Goal: Information Seeking & Learning: Learn about a topic

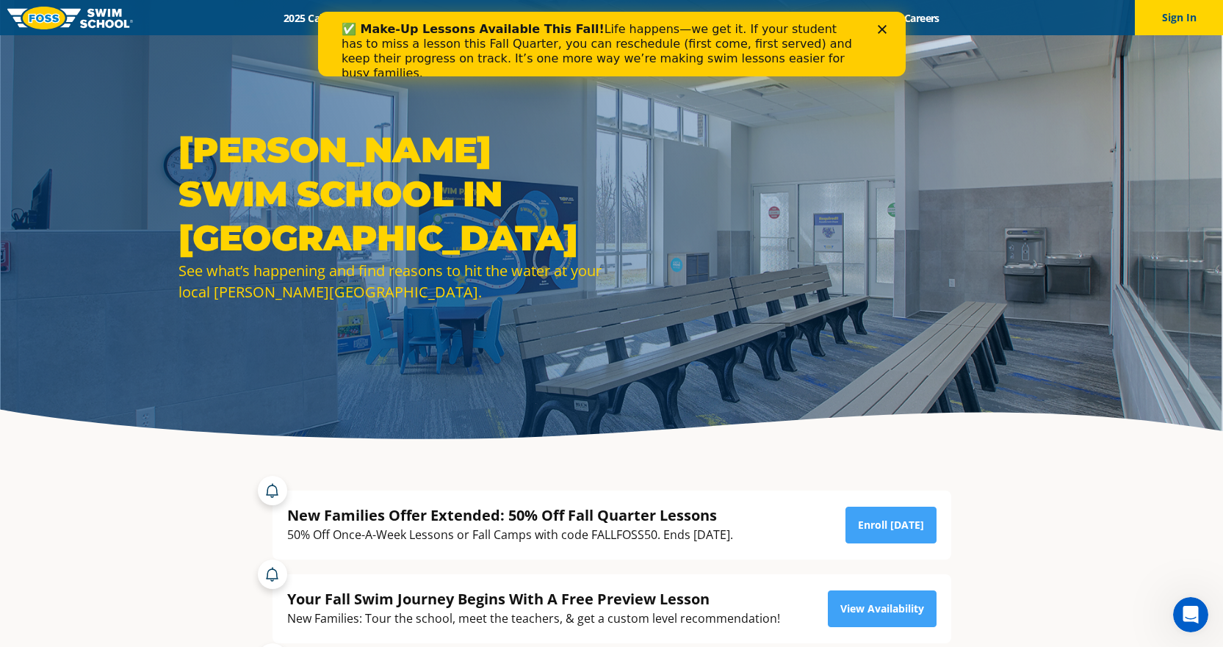
click at [880, 31] on icon "Close" at bounding box center [881, 29] width 9 height 9
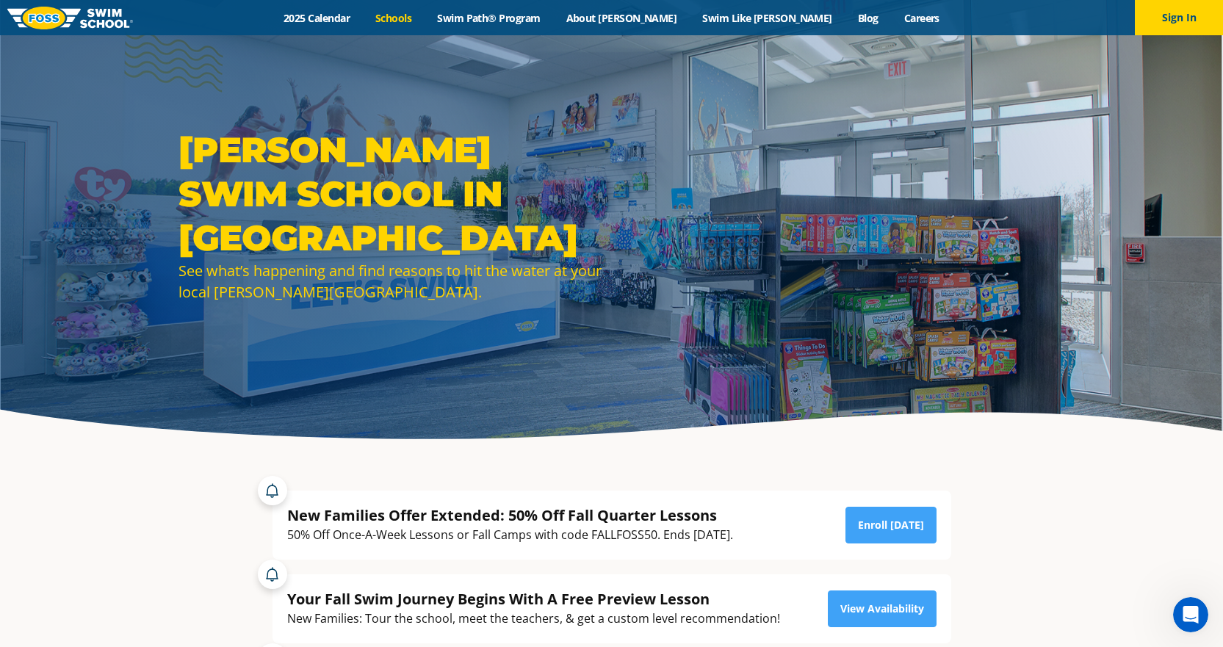
click at [425, 16] on link "Schools" at bounding box center [394, 18] width 62 height 14
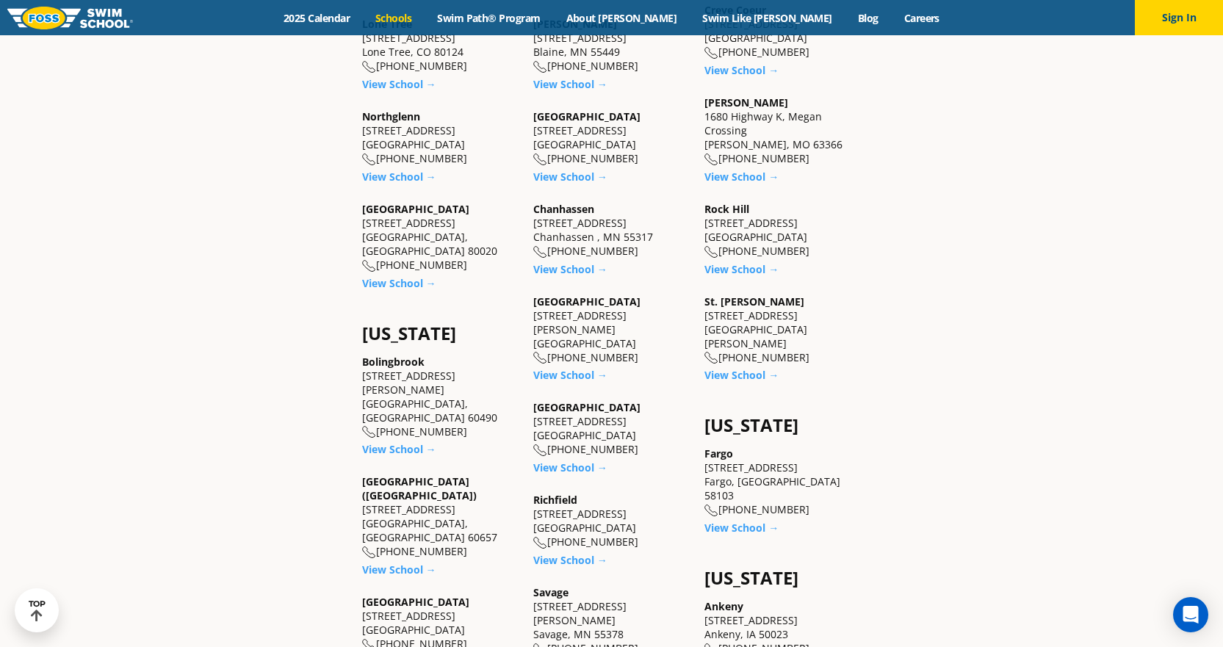
scroll to position [882, 0]
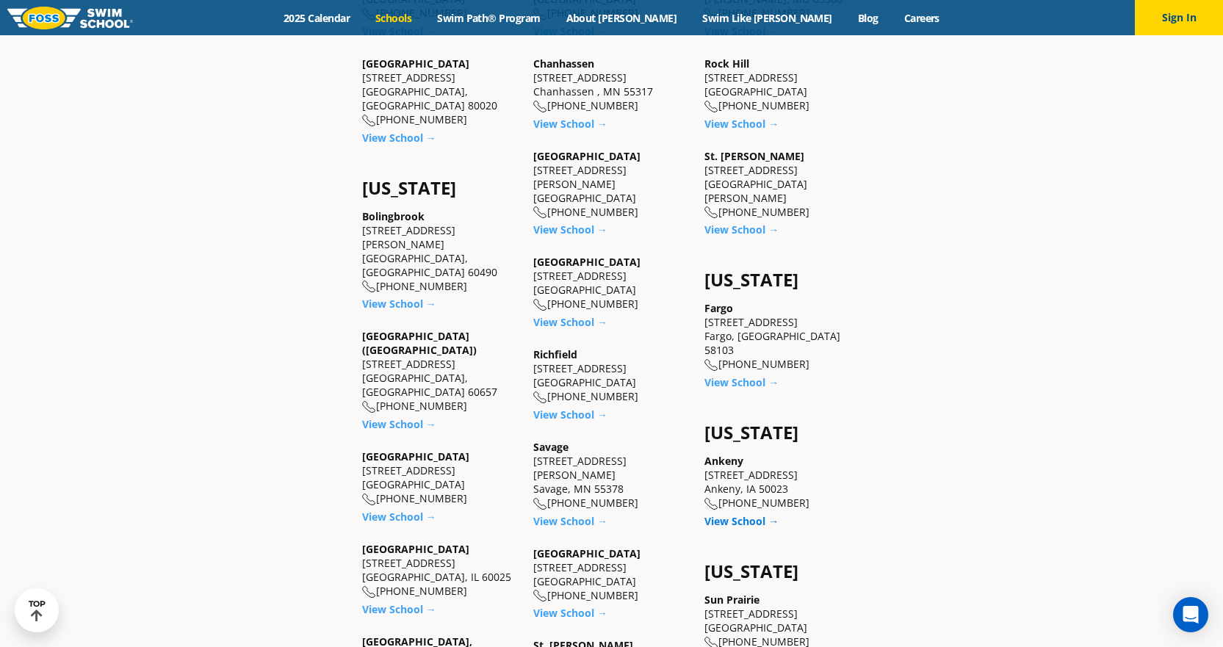
click at [736, 514] on link "View School →" at bounding box center [742, 521] width 74 height 14
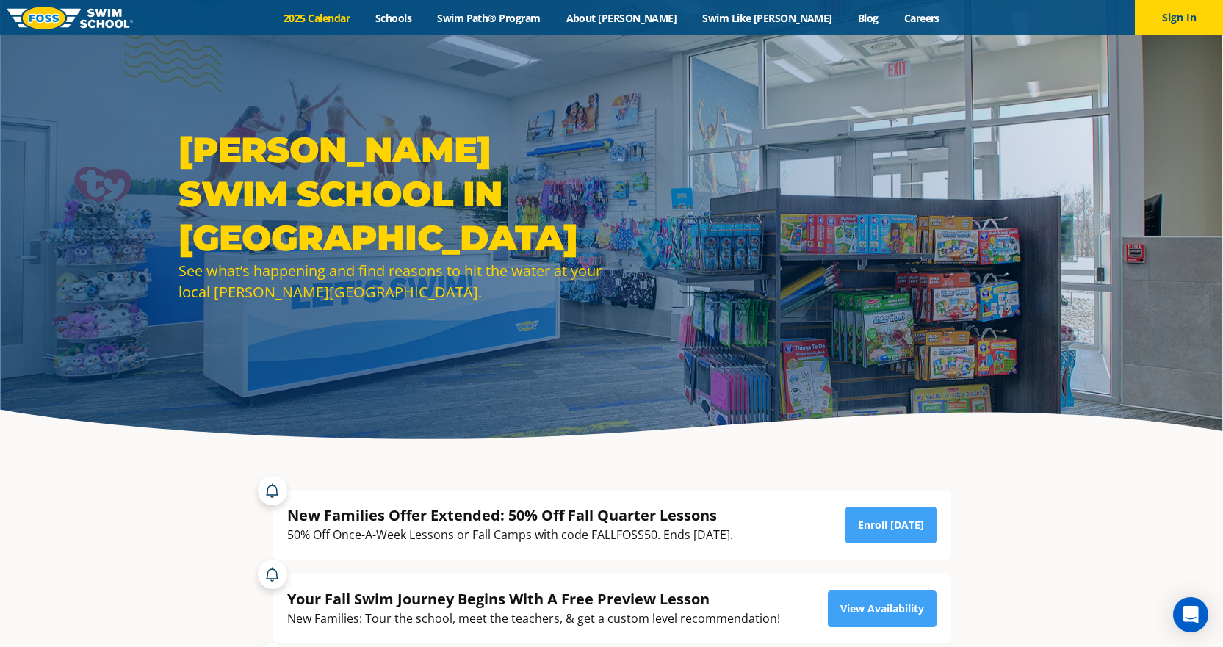
click at [363, 15] on link "2025 Calendar" at bounding box center [317, 18] width 92 height 14
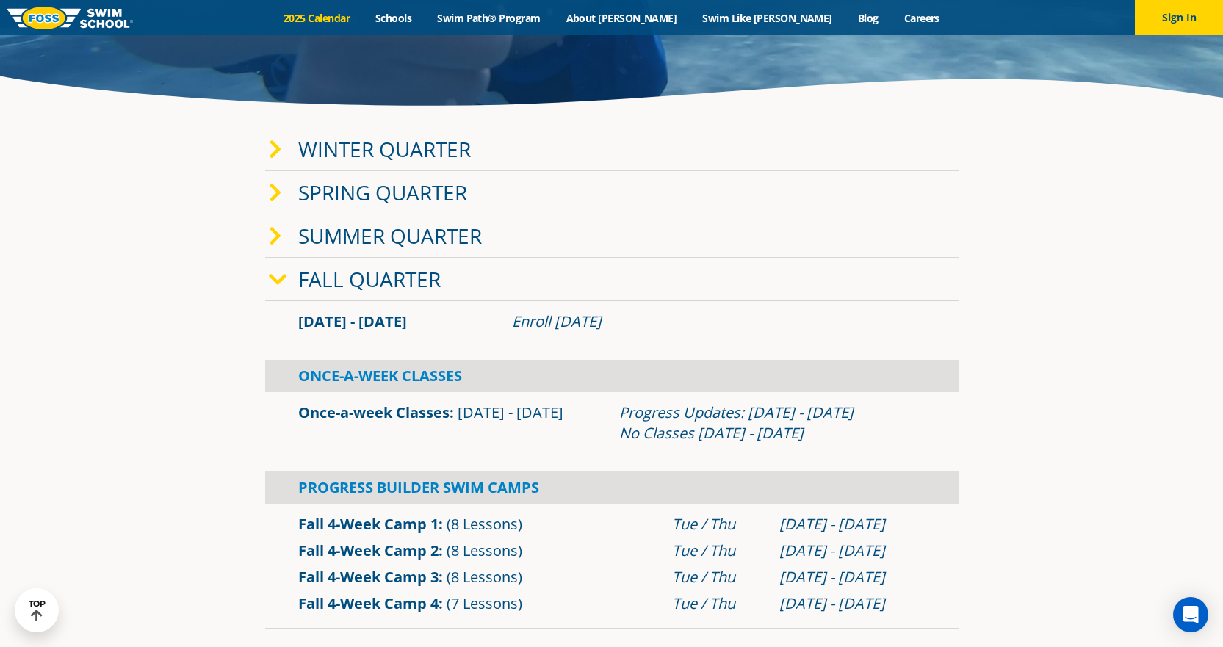
scroll to position [367, 0]
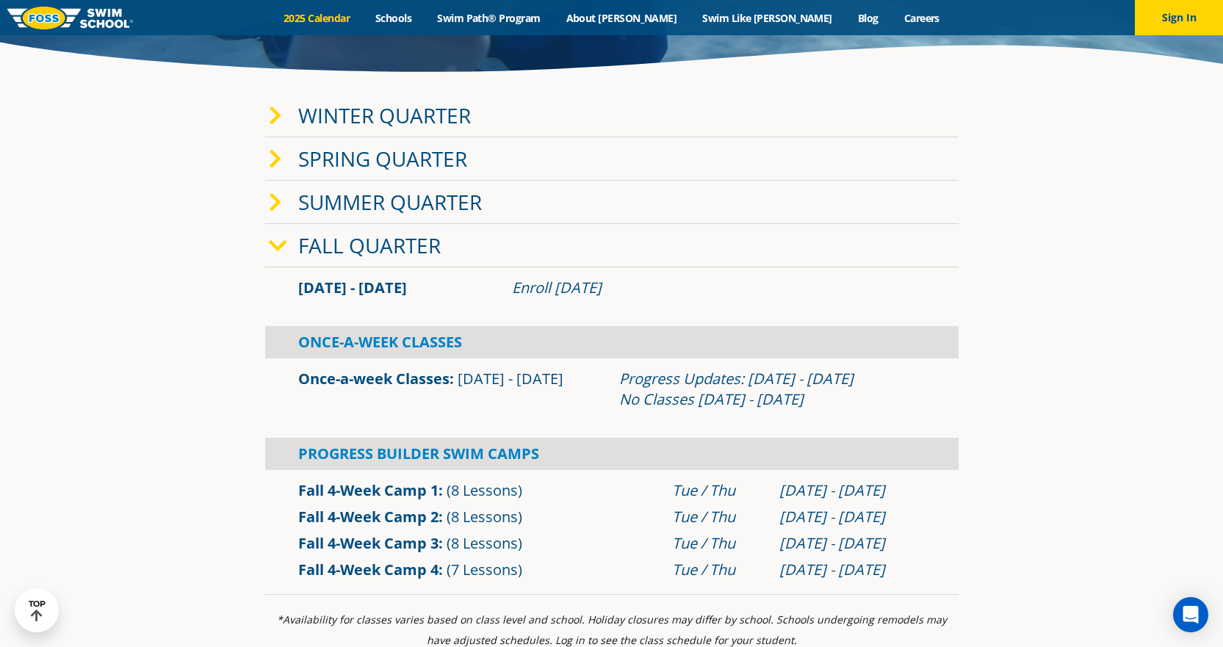
click at [275, 159] on icon at bounding box center [275, 159] width 13 height 21
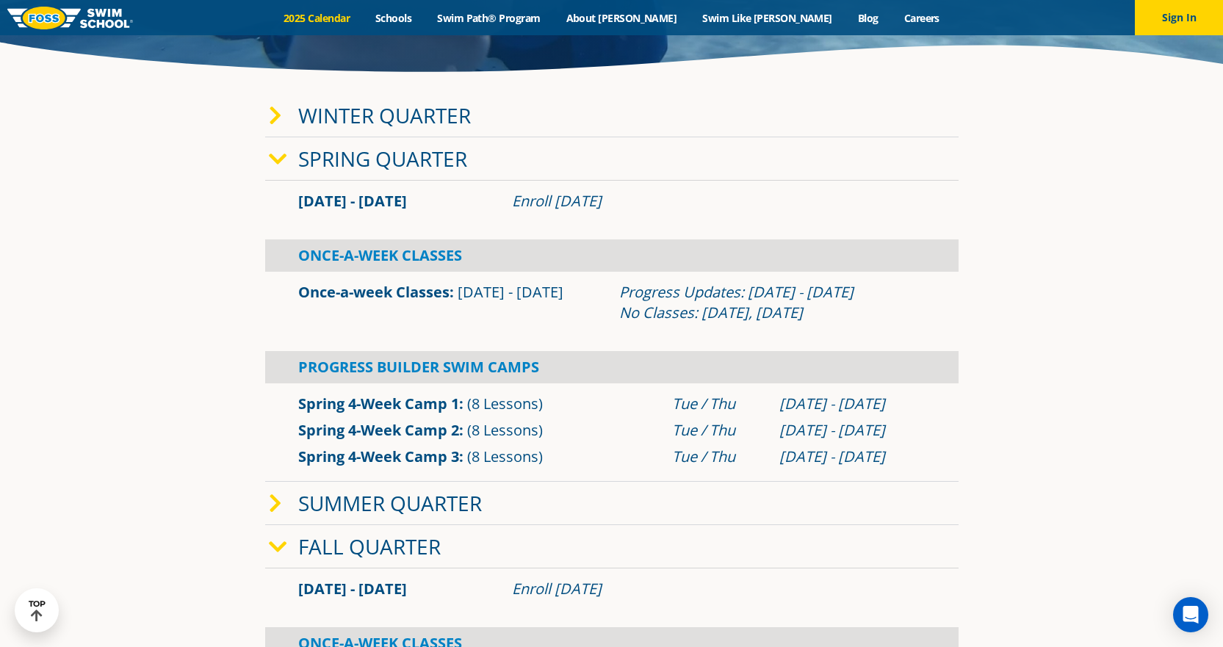
scroll to position [441, 0]
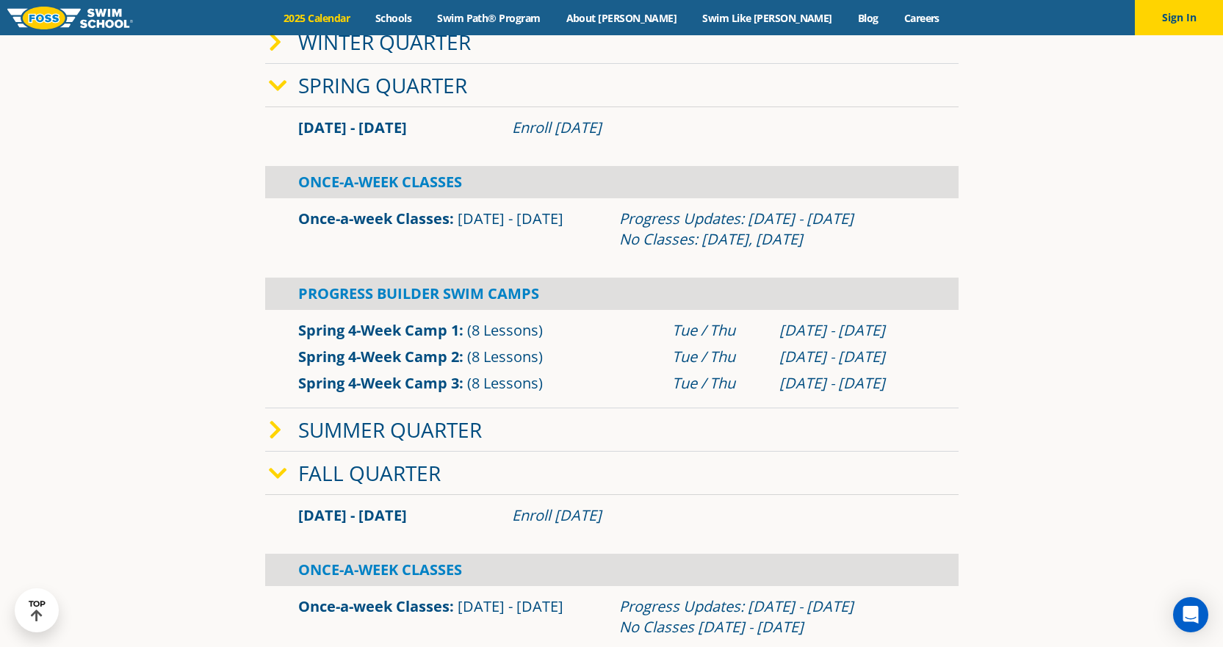
click at [279, 433] on icon at bounding box center [275, 430] width 13 height 21
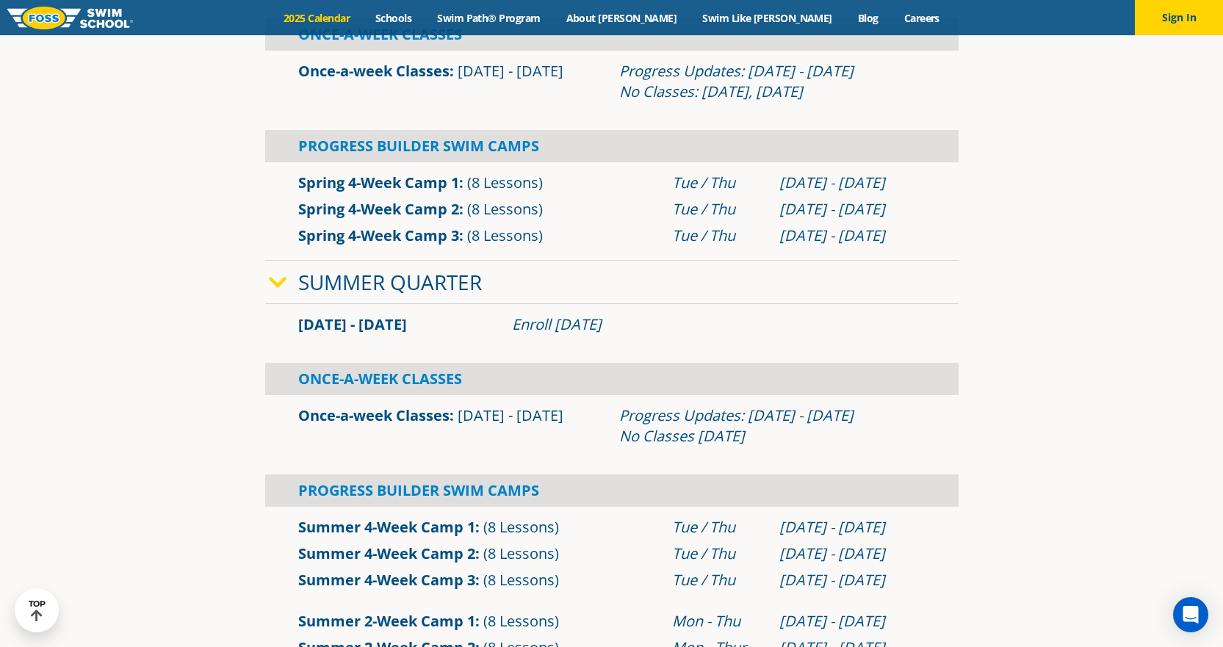
scroll to position [588, 0]
click at [543, 15] on link "Swim Path® Program" at bounding box center [489, 18] width 129 height 14
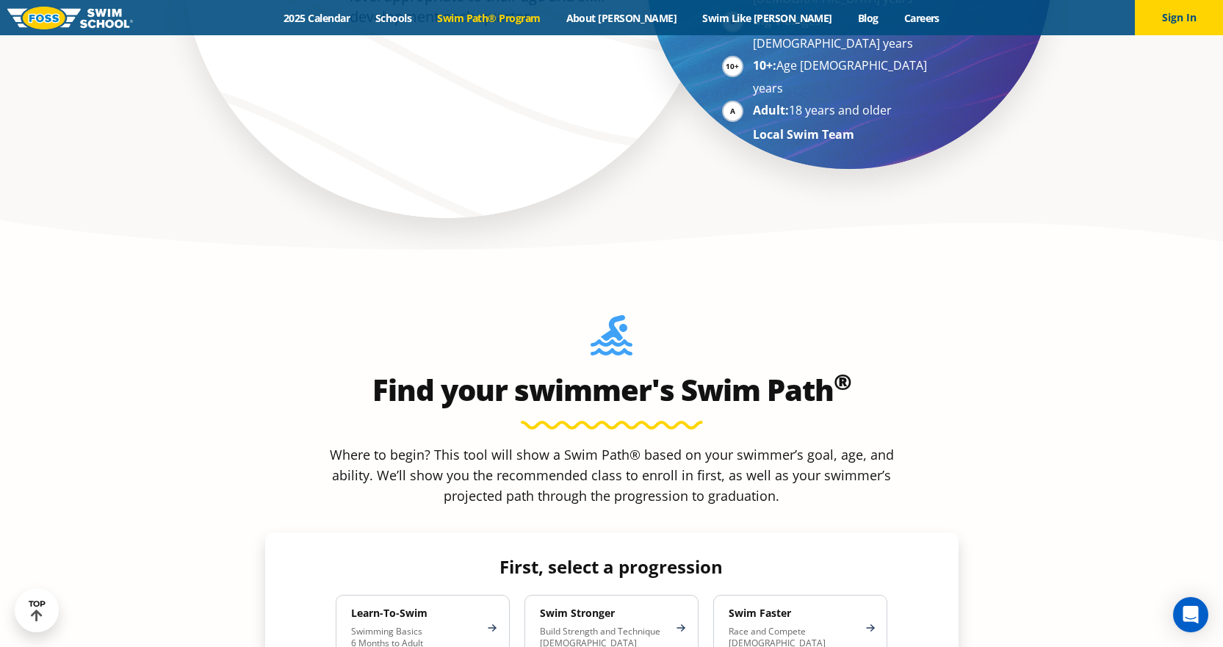
scroll to position [1322, 0]
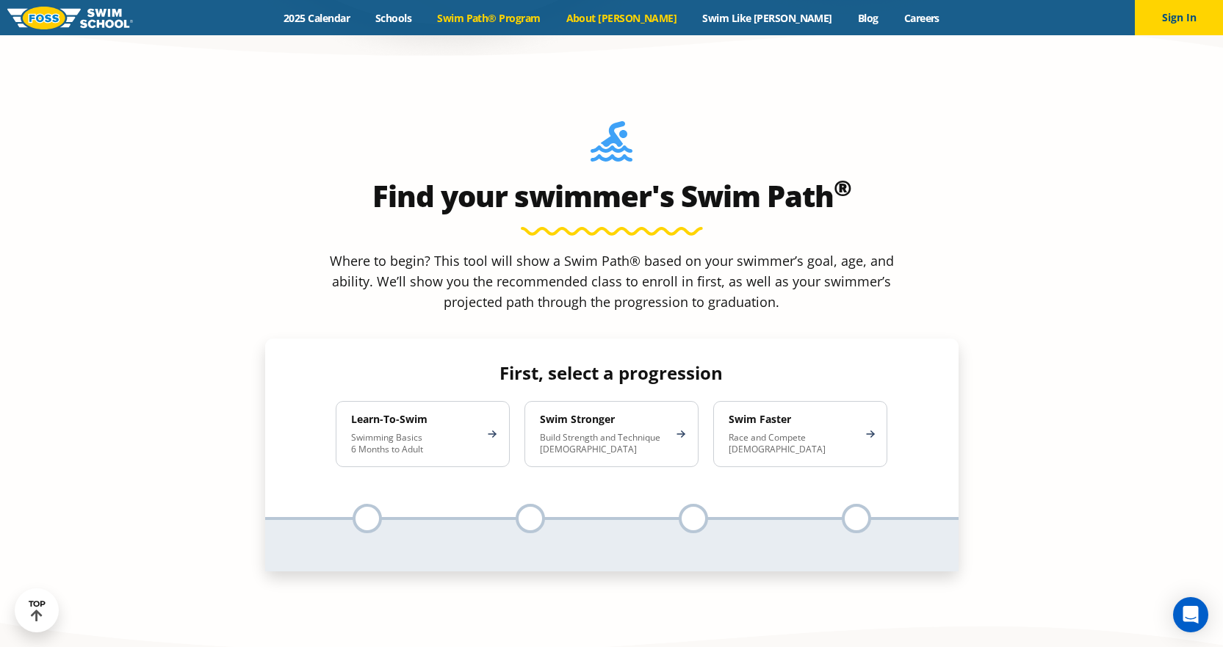
click at [638, 12] on link "About [PERSON_NAME]" at bounding box center [621, 18] width 137 height 14
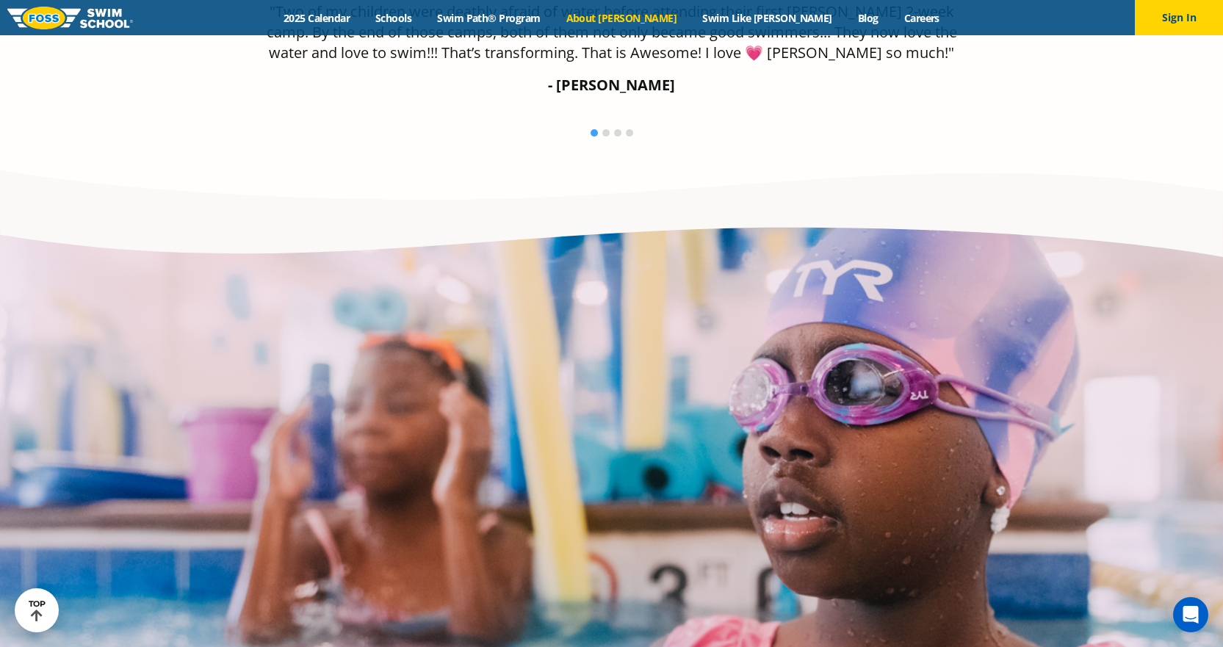
scroll to position [2865, 0]
